Goal: Task Accomplishment & Management: Use online tool/utility

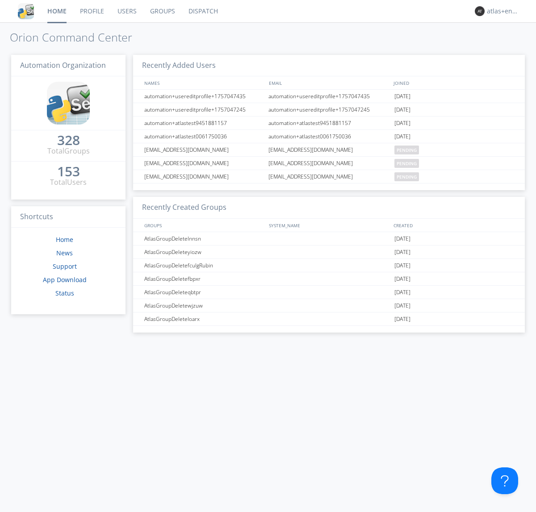
click at [202, 11] on link "Dispatch" at bounding box center [203, 11] width 43 height 22
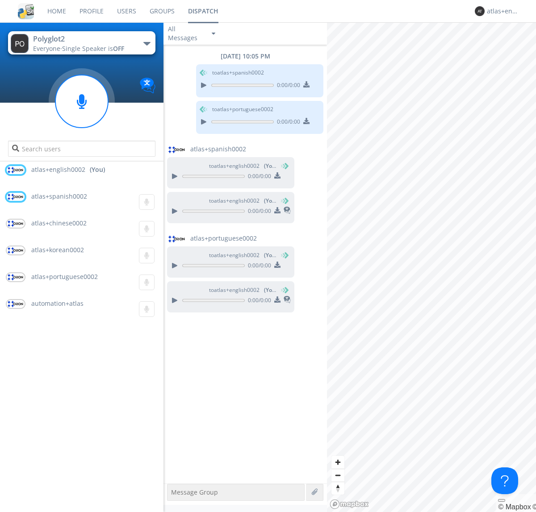
click at [146, 43] on div "button" at bounding box center [146, 44] width 7 height 4
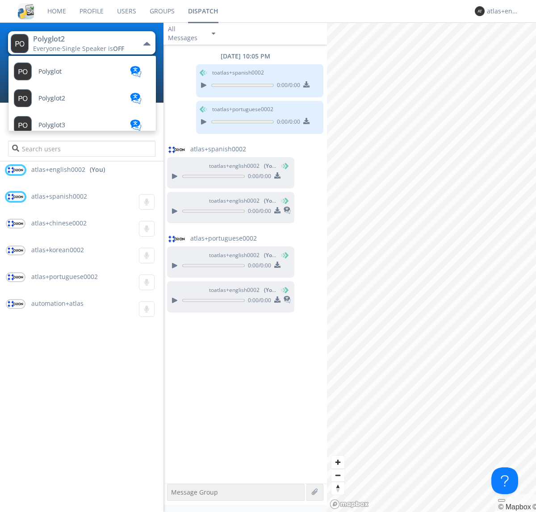
click at [52, 125] on span "Polyglot3" at bounding box center [51, 125] width 27 height 7
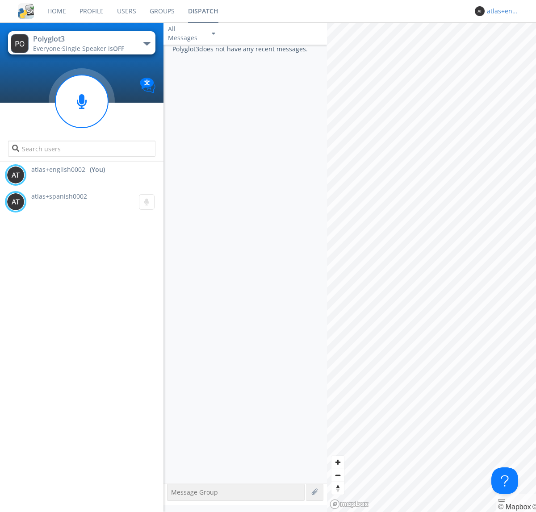
click at [501, 11] on div "atlas+english0002" at bounding box center [503, 11] width 33 height 9
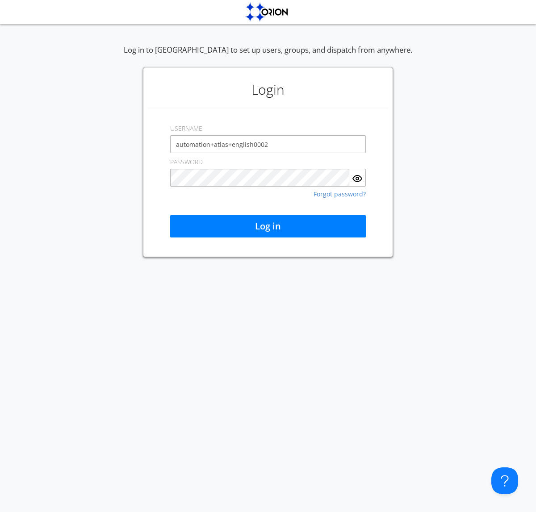
type input "automation+atlas+english0002"
click at [268, 226] on button "Log in" at bounding box center [268, 226] width 196 height 22
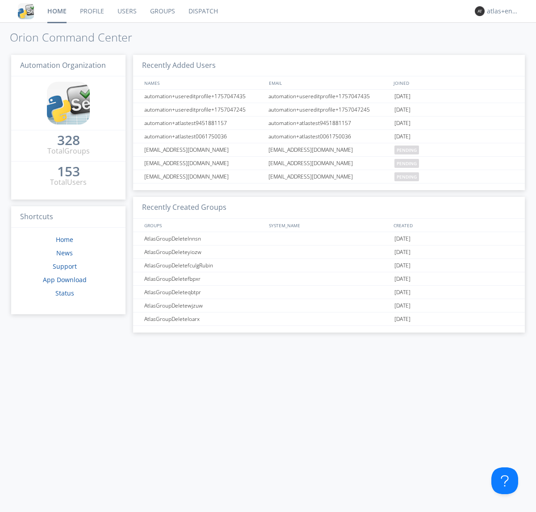
click at [202, 11] on link "Dispatch" at bounding box center [203, 11] width 43 height 22
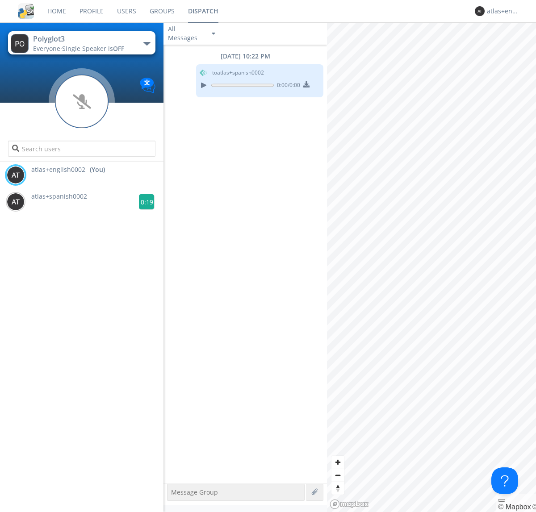
click at [143, 202] on g at bounding box center [147, 202] width 16 height 16
